Goal: Navigation & Orientation: Locate item on page

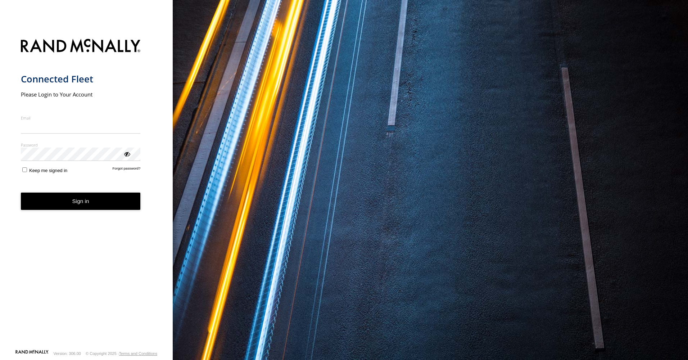
type input "**********"
click at [66, 206] on button "Sign in" at bounding box center [81, 201] width 120 height 18
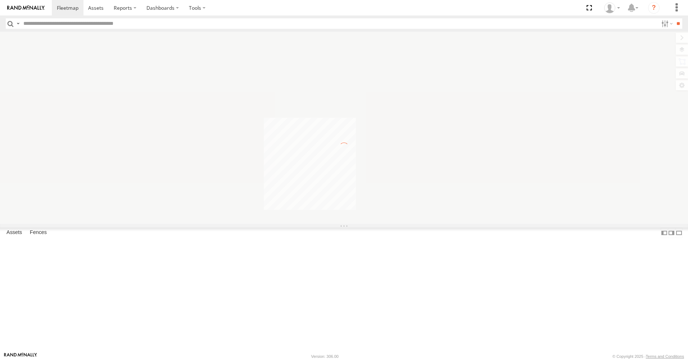
click at [59, 28] on input "text" at bounding box center [338, 23] width 637 height 10
type input "***"
click at [674, 18] on input "**" at bounding box center [678, 23] width 8 height 10
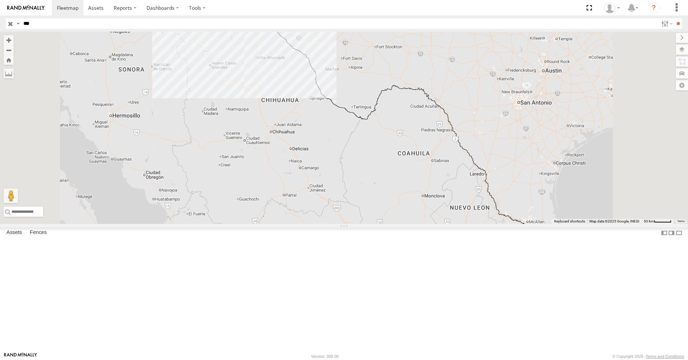
click at [0, 0] on div "FLEX SUR" at bounding box center [0, 0] width 0 height 0
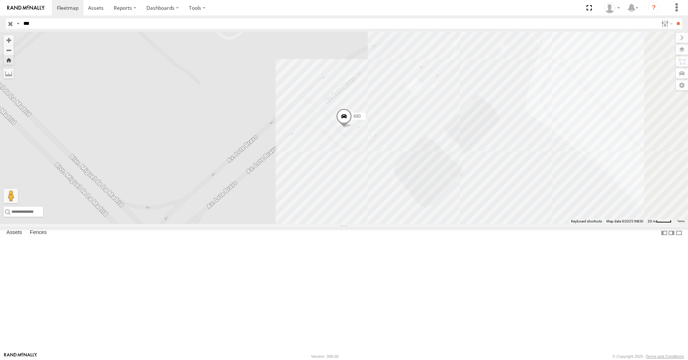
click at [352, 128] on span at bounding box center [344, 118] width 16 height 19
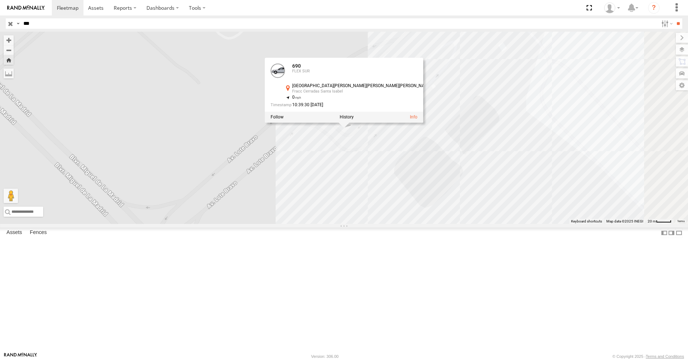
click at [424, 224] on div "690 690 FLEX SUR [GEOGRAPHIC_DATA][PERSON_NAME][PERSON_NAME][PERSON_NAME] Fracc…" at bounding box center [344, 128] width 688 height 192
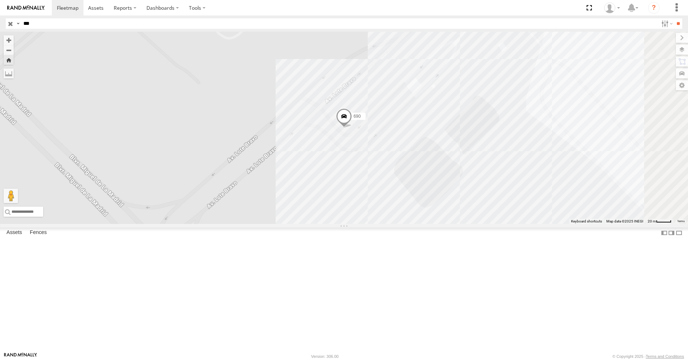
click at [352, 128] on span at bounding box center [344, 118] width 16 height 19
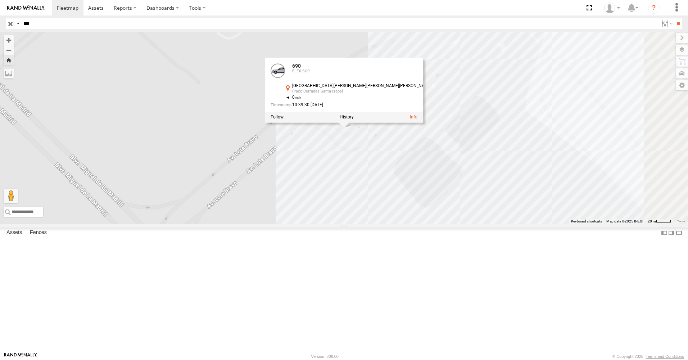
click at [432, 81] on div "690 FLEX SUR" at bounding box center [362, 72] width 140 height 17
click at [423, 110] on div "690 FLEX SUR [GEOGRAPHIC_DATA][PERSON_NAME][PERSON_NAME][PERSON_NAME] Fracc Cer…" at bounding box center [350, 87] width 161 height 47
click at [399, 187] on div "690 690 FLEX SUR [GEOGRAPHIC_DATA][PERSON_NAME][PERSON_NAME][PERSON_NAME] Fracc…" at bounding box center [344, 128] width 688 height 192
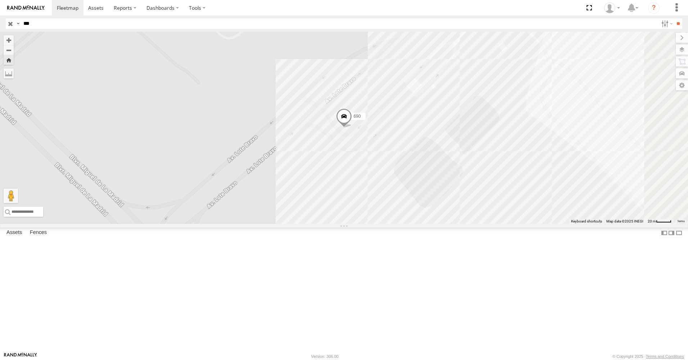
click at [443, 184] on div "690" at bounding box center [344, 128] width 688 height 192
click at [352, 128] on span at bounding box center [344, 118] width 16 height 19
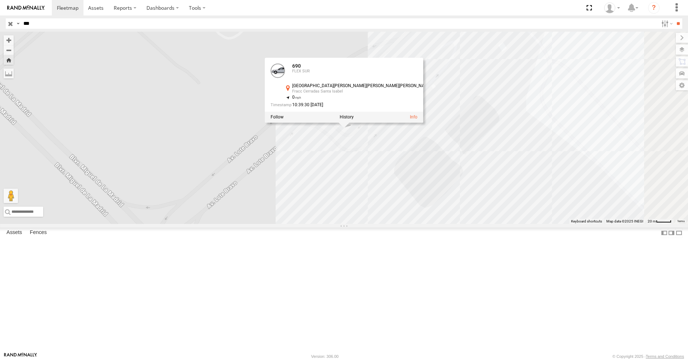
click at [421, 201] on div "690 690 FLEX SUR [GEOGRAPHIC_DATA][PERSON_NAME][PERSON_NAME][PERSON_NAME] Fracc…" at bounding box center [344, 128] width 688 height 192
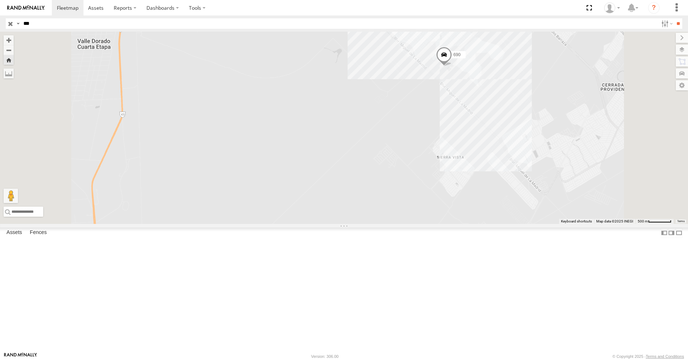
click at [559, 113] on div "690" at bounding box center [344, 128] width 688 height 192
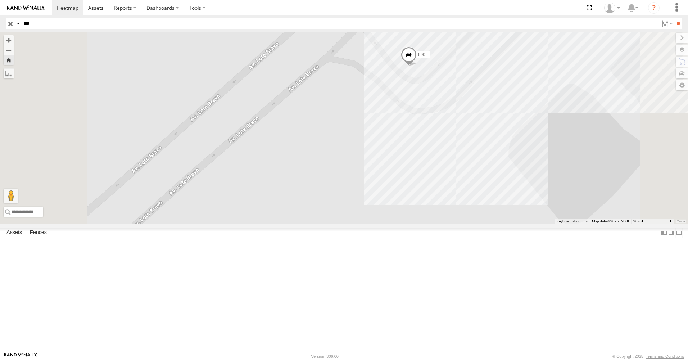
click at [416, 66] on span at bounding box center [409, 56] width 16 height 19
click at [503, 160] on div "690 690 FLEX SUR [GEOGRAPHIC_DATA][PERSON_NAME][PERSON_NAME][PERSON_NAME] Fracc…" at bounding box center [344, 128] width 688 height 192
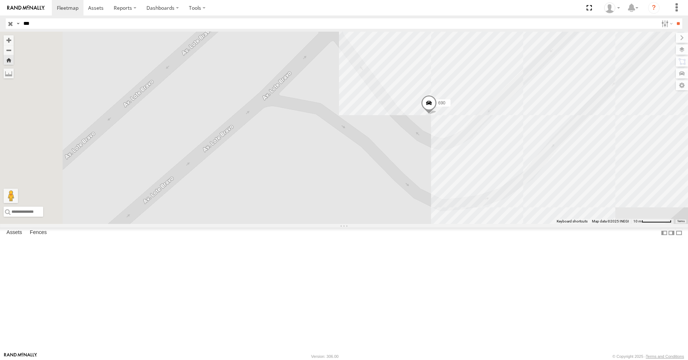
drag, startPoint x: 505, startPoint y: 124, endPoint x: 530, endPoint y: 206, distance: 85.8
click at [530, 206] on div "690" at bounding box center [344, 128] width 688 height 192
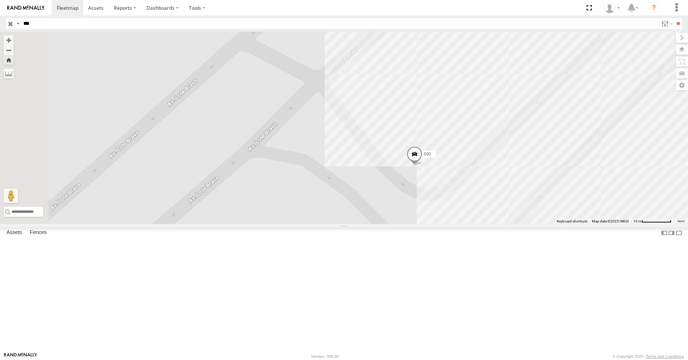
drag, startPoint x: 485, startPoint y: 151, endPoint x: 466, endPoint y: 202, distance: 54.3
click at [464, 202] on div "690" at bounding box center [344, 128] width 688 height 192
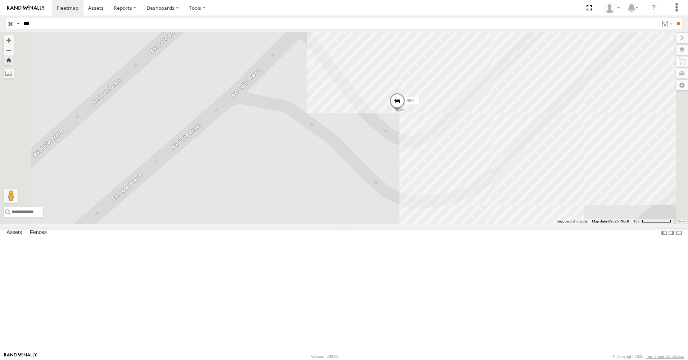
click at [405, 112] on span at bounding box center [397, 102] width 16 height 19
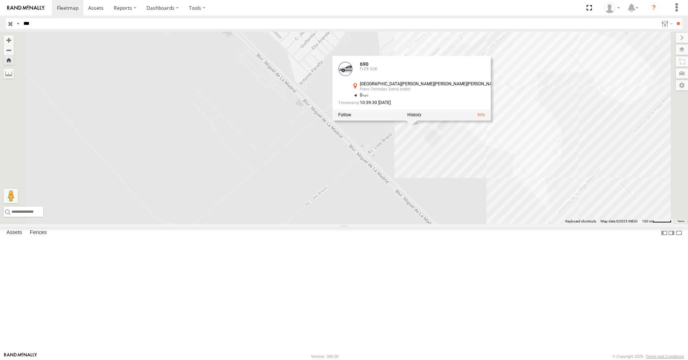
click at [537, 224] on div "690 690 FLEX SUR [GEOGRAPHIC_DATA][PERSON_NAME][PERSON_NAME][PERSON_NAME] Fracc…" at bounding box center [344, 128] width 688 height 192
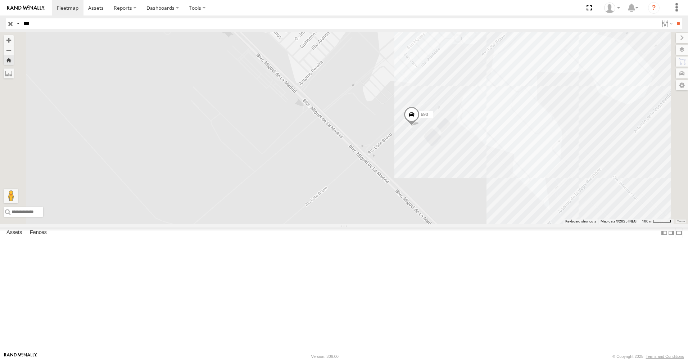
click at [505, 119] on div "690" at bounding box center [344, 128] width 688 height 192
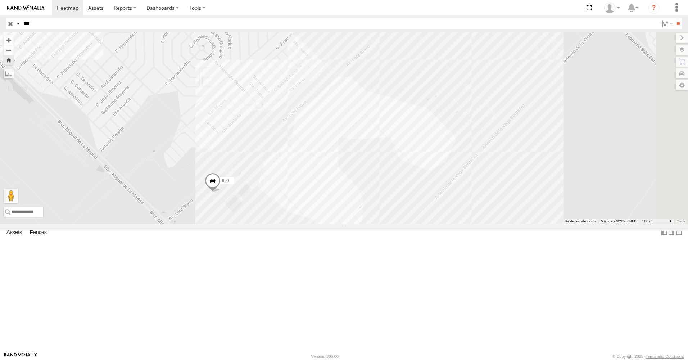
drag, startPoint x: 561, startPoint y: 131, endPoint x: 369, endPoint y: 191, distance: 201.7
click at [363, 197] on div "690" at bounding box center [344, 128] width 688 height 192
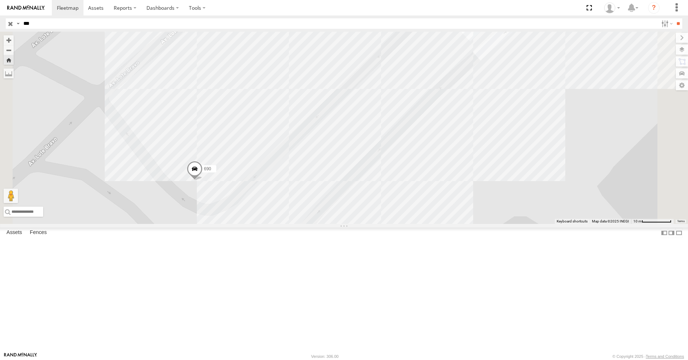
click at [202, 180] on span at bounding box center [195, 170] width 16 height 19
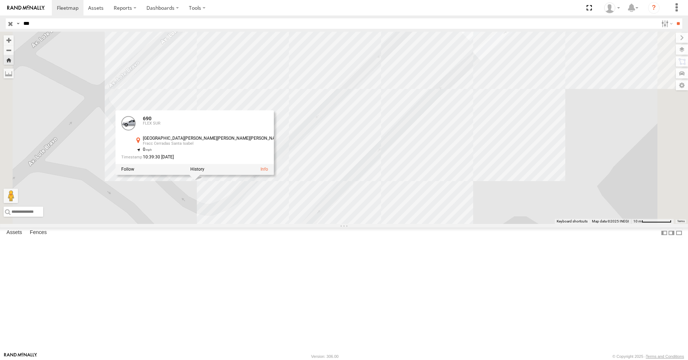
click at [302, 224] on div "690 690 FLEX SUR [GEOGRAPHIC_DATA][PERSON_NAME][PERSON_NAME][PERSON_NAME] Fracc…" at bounding box center [344, 128] width 688 height 192
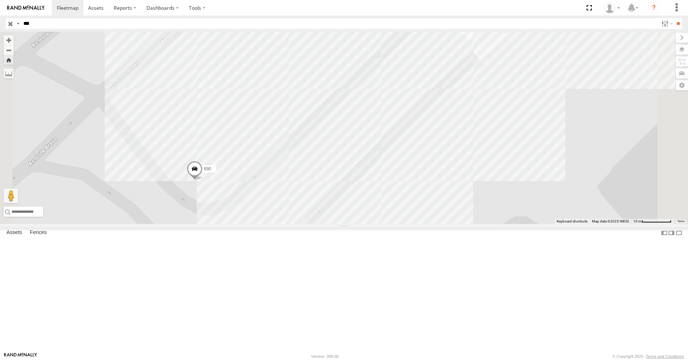
click at [414, 224] on div "690" at bounding box center [344, 128] width 688 height 192
click at [313, 196] on div "690 ELECTROLUX ELECTROLUX 45" at bounding box center [344, 128] width 688 height 192
click at [268, 133] on div "690 ELECTROLUX ELECTROLUX 45" at bounding box center [344, 128] width 688 height 192
click at [254, 216] on div "690" at bounding box center [344, 128] width 688 height 192
click at [202, 180] on span at bounding box center [195, 170] width 16 height 19
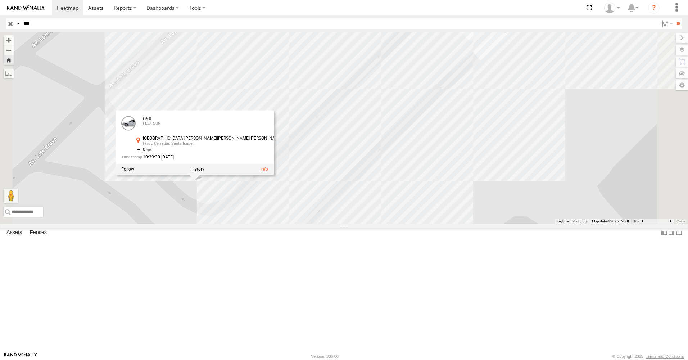
click at [287, 224] on div "690 690 FLEX SUR [GEOGRAPHIC_DATA][PERSON_NAME][PERSON_NAME][PERSON_NAME] Fracc…" at bounding box center [344, 128] width 688 height 192
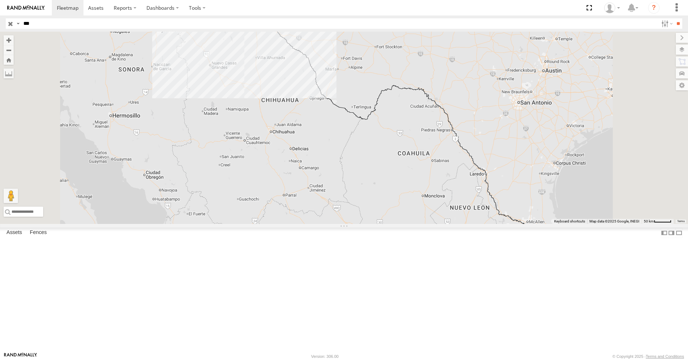
click at [0, 0] on div "906" at bounding box center [0, 0] width 0 height 0
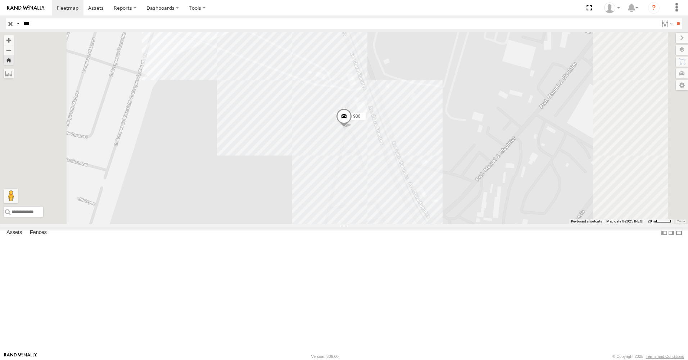
click at [0, 0] on div "8690 FLEX NORTE" at bounding box center [0, 0] width 0 height 0
